Goal: Transaction & Acquisition: Purchase product/service

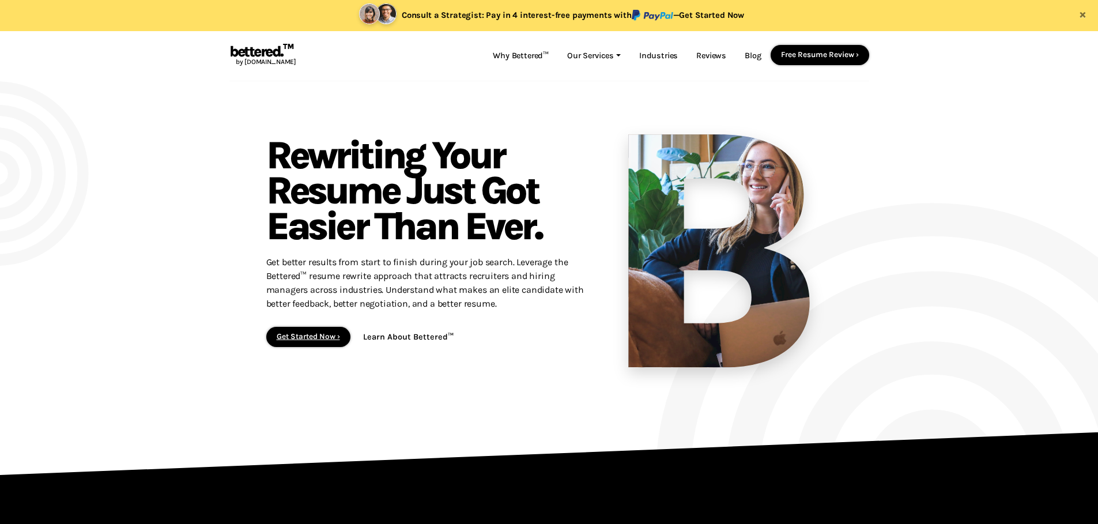
click at [316, 335] on link "Get Started Now ›" at bounding box center [308, 336] width 63 height 9
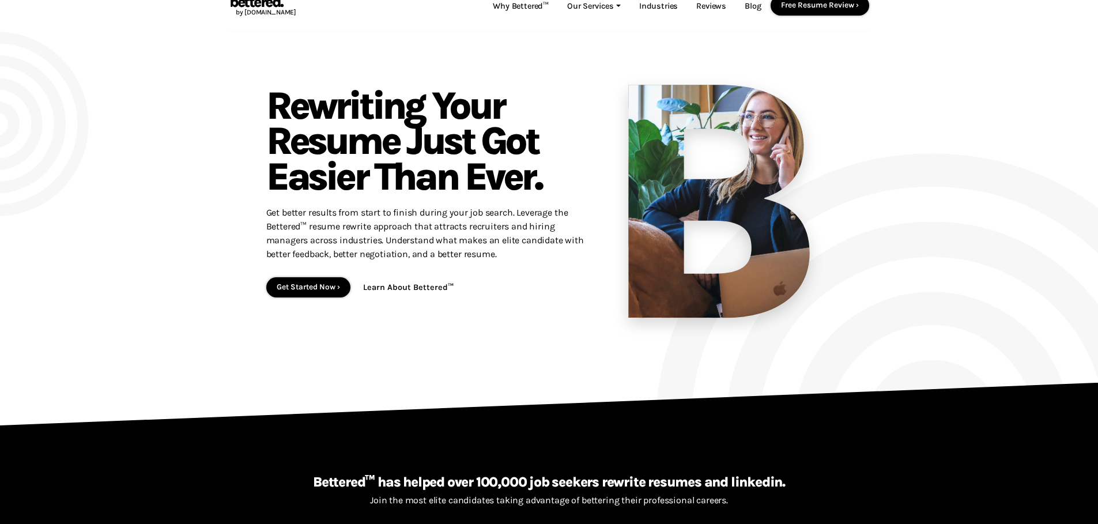
scroll to position [144, 0]
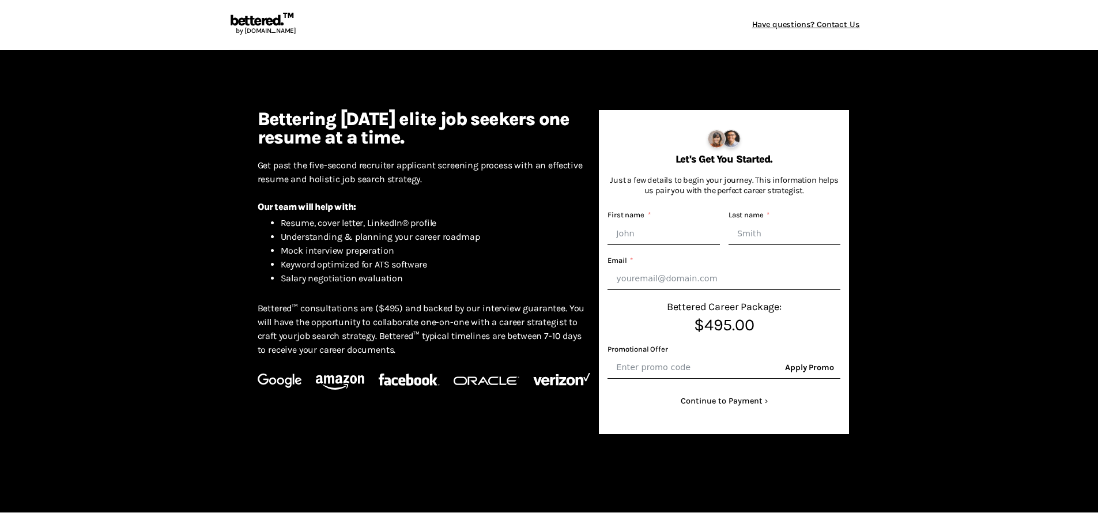
click at [835, 28] on link "Have questions? Contact Us" at bounding box center [806, 25] width 126 height 22
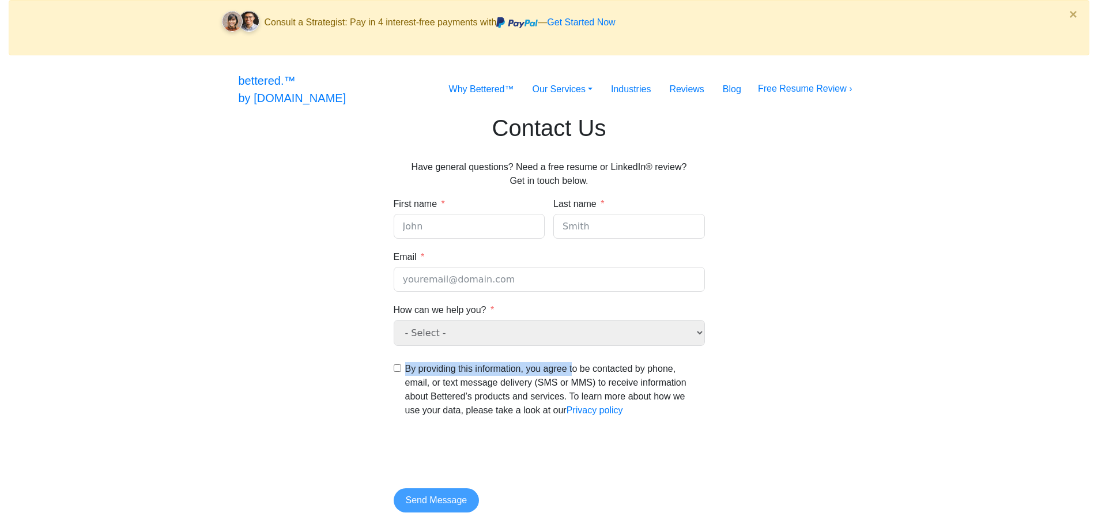
drag, startPoint x: 407, startPoint y: 380, endPoint x: 575, endPoint y: 382, distance: 168.3
click at [575, 382] on p "By providing this information, you agree to be contacted by phone, email, or te…" at bounding box center [553, 389] width 297 height 55
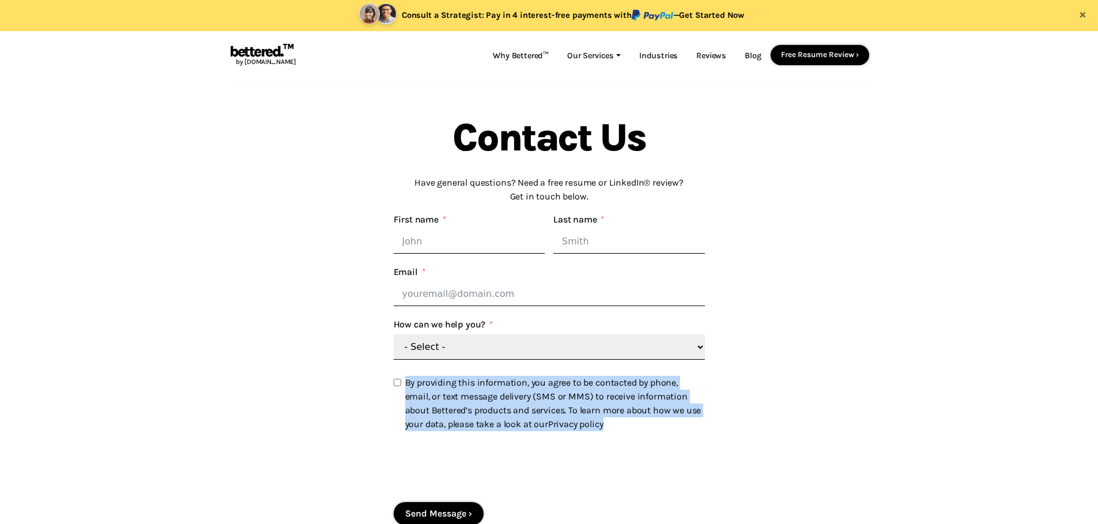
drag, startPoint x: 618, startPoint y: 423, endPoint x: 407, endPoint y: 377, distance: 216.4
click at [407, 377] on p "By providing this information, you agree to be contacted by phone, email, or te…" at bounding box center [553, 403] width 297 height 55
copy p "By providing this information, you agree to be contacted by phone, email, or te…"
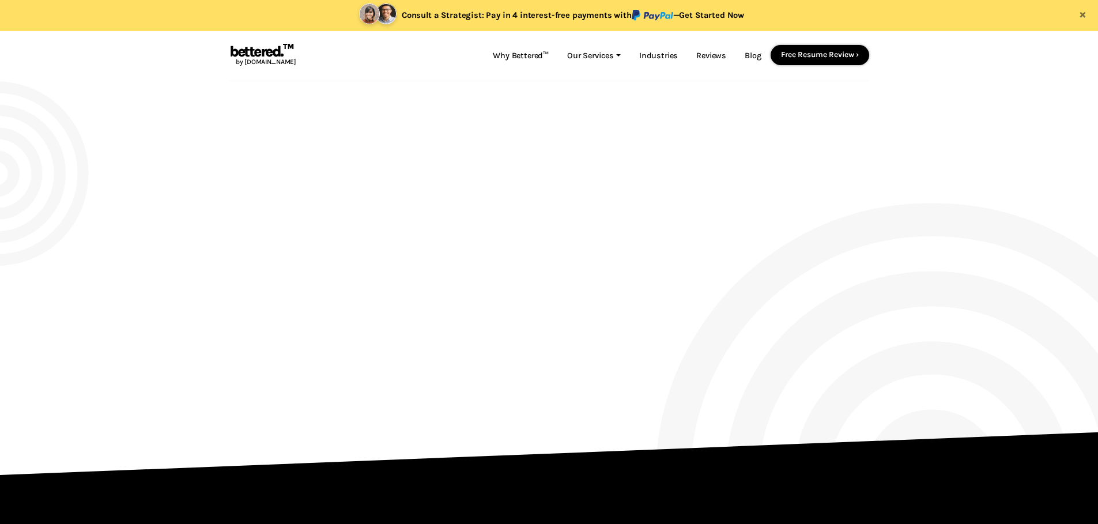
click at [303, 332] on link "Get Started Now ›" at bounding box center [308, 336] width 63 height 9
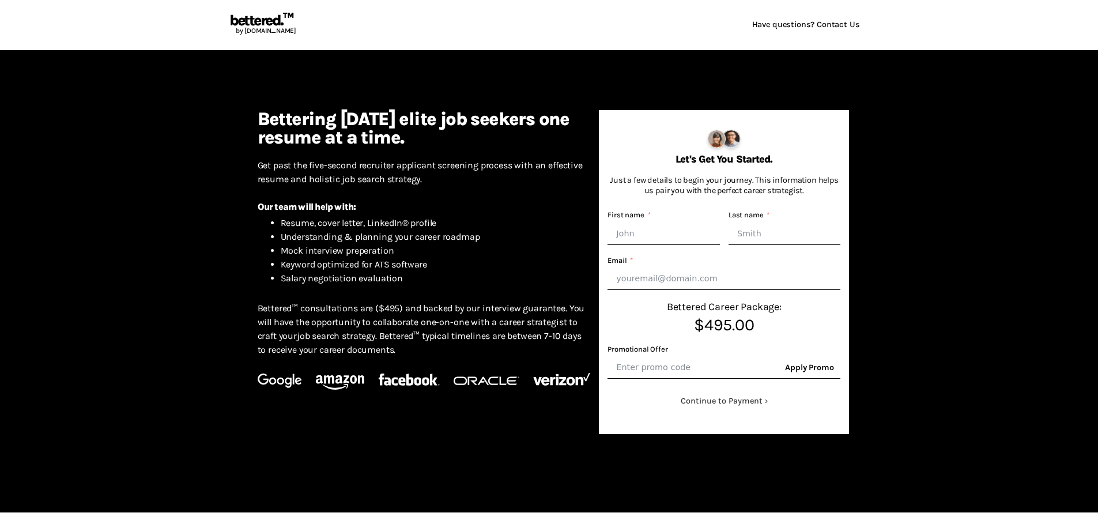
click at [749, 405] on button "Continue to Payment" at bounding box center [724, 401] width 233 height 22
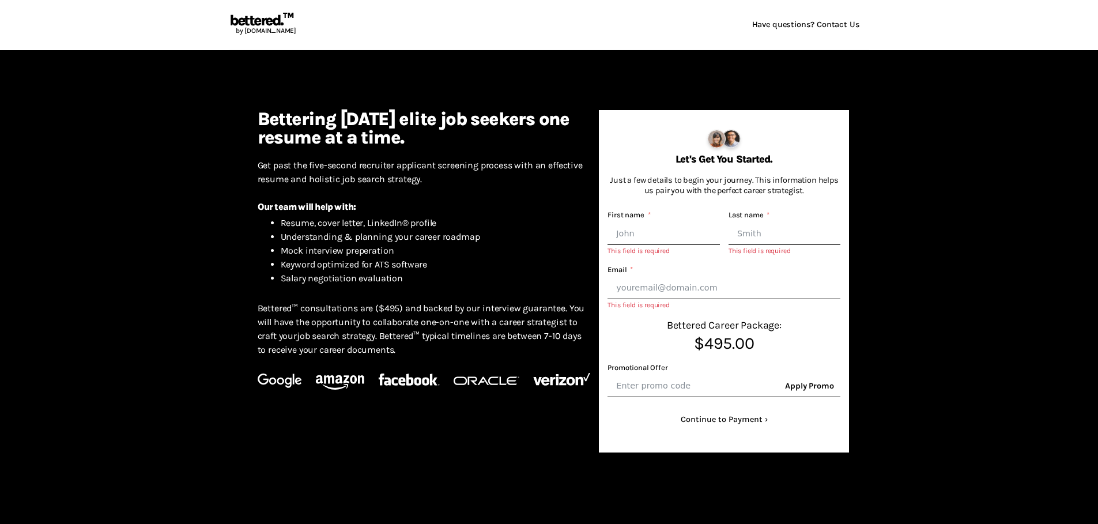
click at [859, 310] on div "Bettering [DATE] elite job seekers one resume at a time. Get past the five-seco…" at bounding box center [549, 290] width 657 height 435
